Goal: Check status: Check status

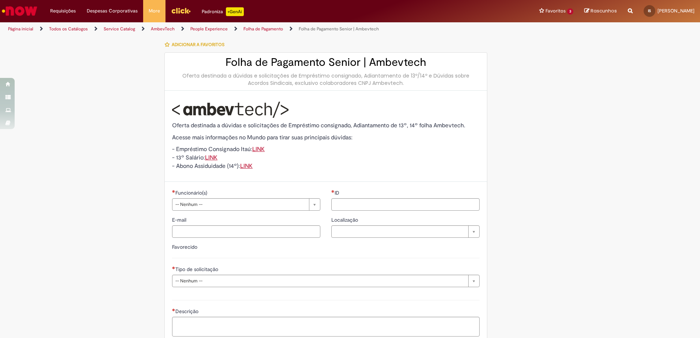
drag, startPoint x: 68, startPoint y: 30, endPoint x: 90, endPoint y: 70, distance: 45.7
click at [0, 0] on link "Exibir Todas as Solicitações" at bounding box center [0, 0] width 0 height 0
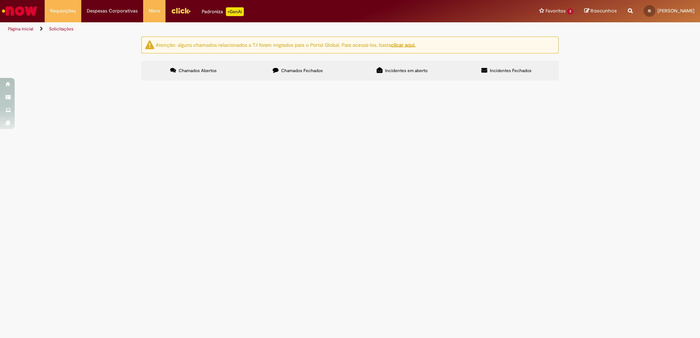
click at [292, 70] on span "Chamados Fechados" at bounding box center [302, 71] width 42 height 6
click at [0, 0] on td "Boa tarde, Em anexo, comprovação de envio do email da Oposição da contribuição …" at bounding box center [0, 0] width 0 height 0
click at [0, 0] on span "Folha de Pagamento Senior | Ambevtech" at bounding box center [0, 0] width 0 height 0
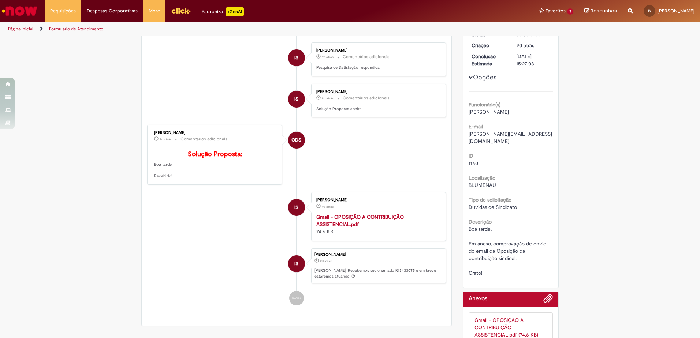
scroll to position [144, 0]
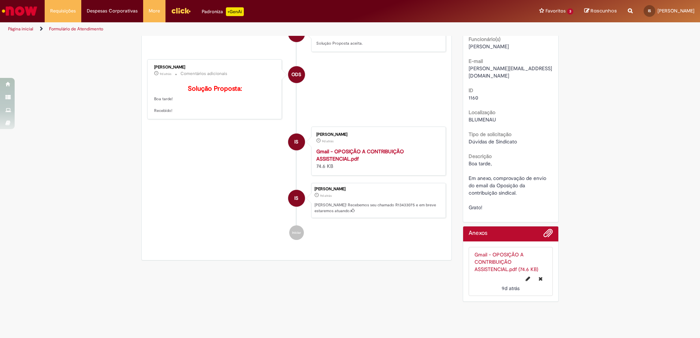
click at [345, 153] on strong "Gmail - OPOSIÇÃO A CONTRIBUIÇÃO ASSISTENCIAL.pdf" at bounding box center [359, 155] width 87 height 14
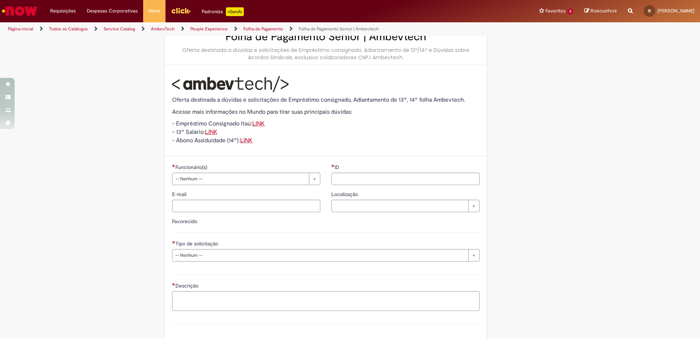
scroll to position [63, 0]
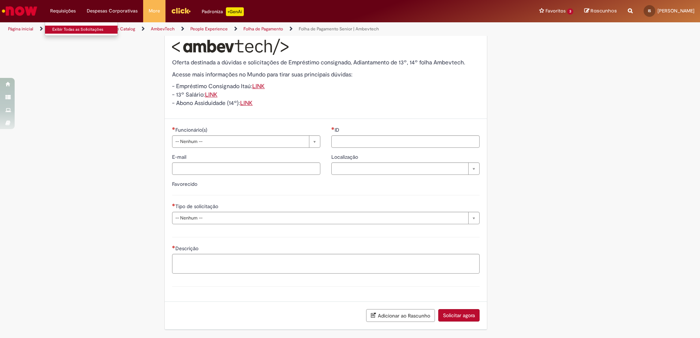
click at [64, 31] on link "Exibir Todas as Solicitações" at bounding box center [85, 30] width 81 height 8
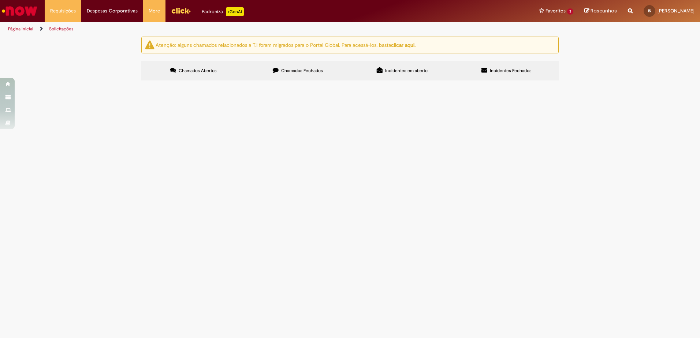
click at [282, 75] on label "Chamados Fechados" at bounding box center [298, 71] width 104 height 20
click at [0, 0] on span "Boa tarde, Em anexo, comprovação de envio do email da Oposição da contribuição …" at bounding box center [0, 0] width 0 height 0
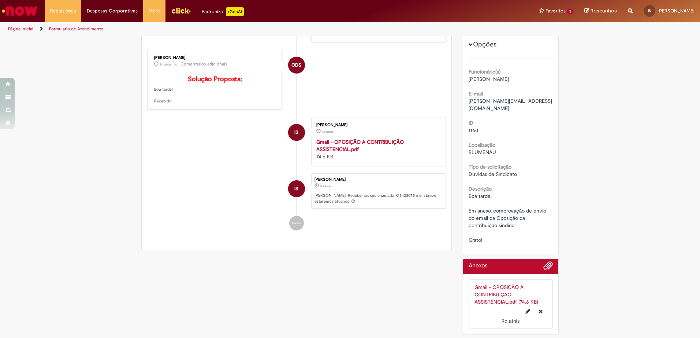
scroll to position [144, 0]
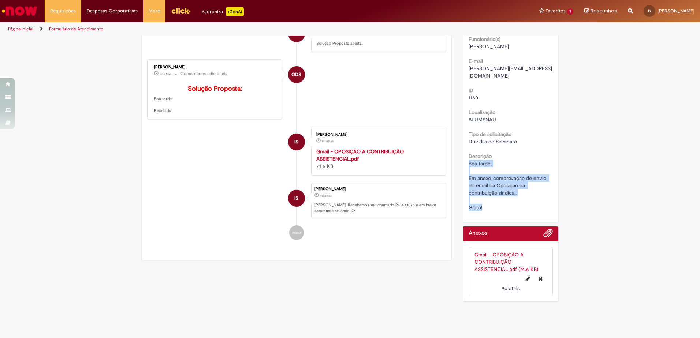
drag, startPoint x: 487, startPoint y: 187, endPoint x: 466, endPoint y: 144, distance: 48.3
click at [469, 160] on div "Boa tarde, Em anexo, comprovação de envio do email da Oposição da contribuição …" at bounding box center [511, 185] width 85 height 51
copy span "Boa tarde, Em anexo, comprovação de envio do email da Oposição da contribuição …"
